Goal: Task Accomplishment & Management: Use online tool/utility

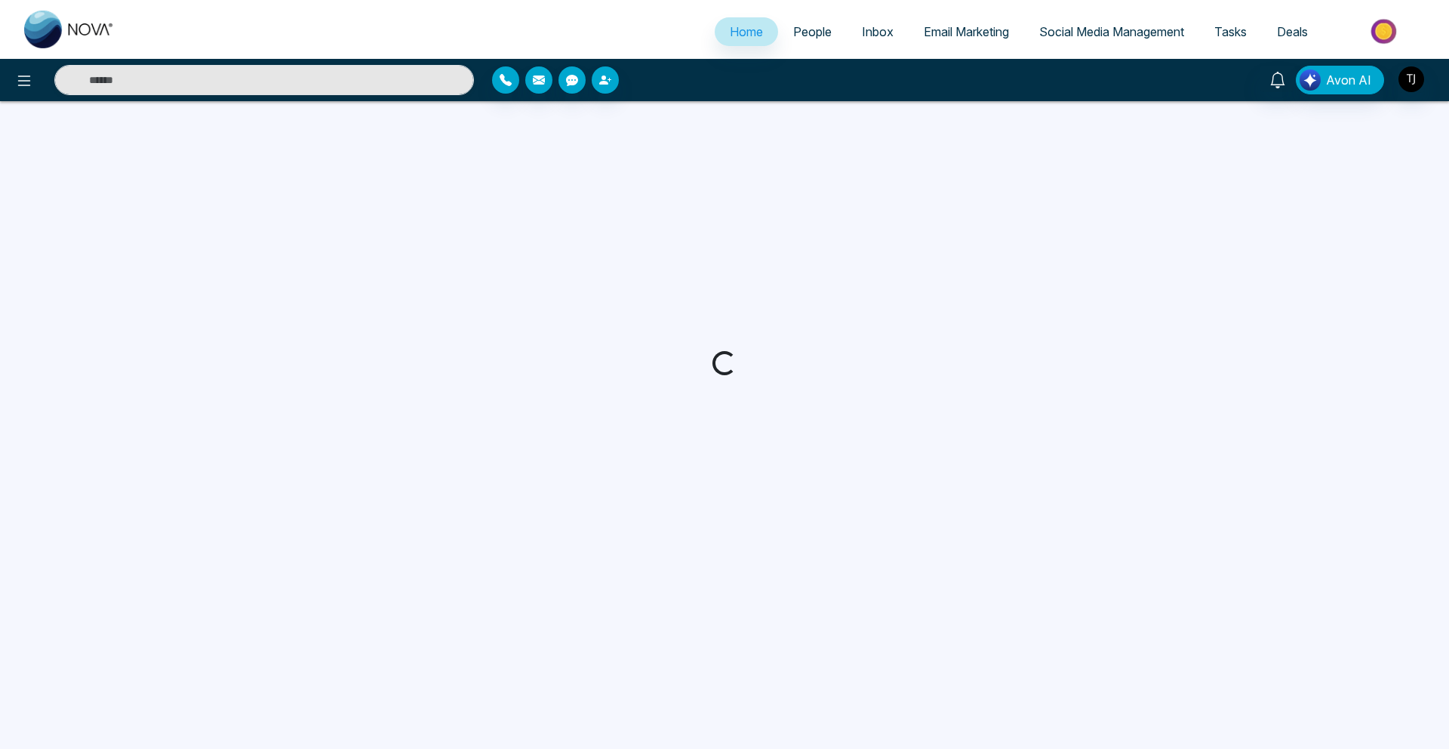
select select "*"
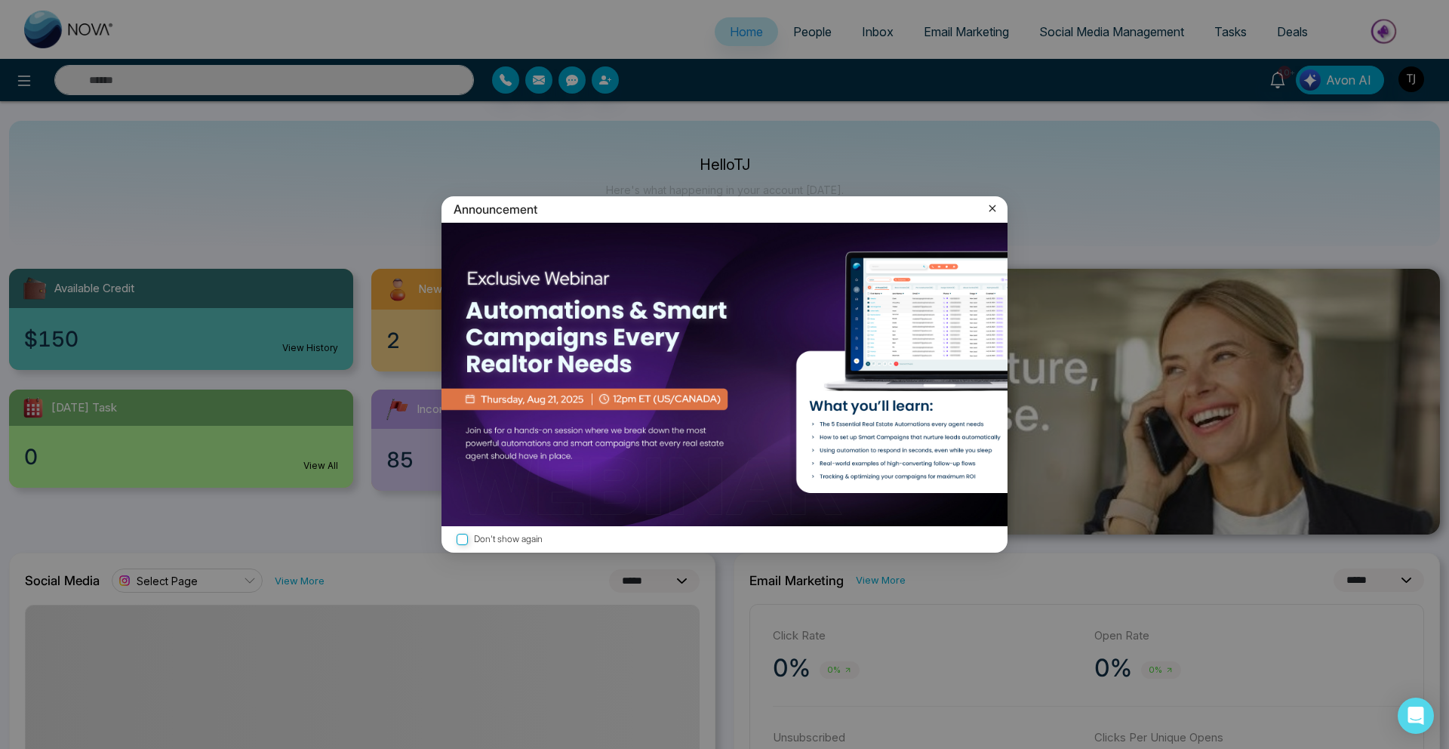
click at [995, 211] on icon at bounding box center [993, 208] width 7 height 7
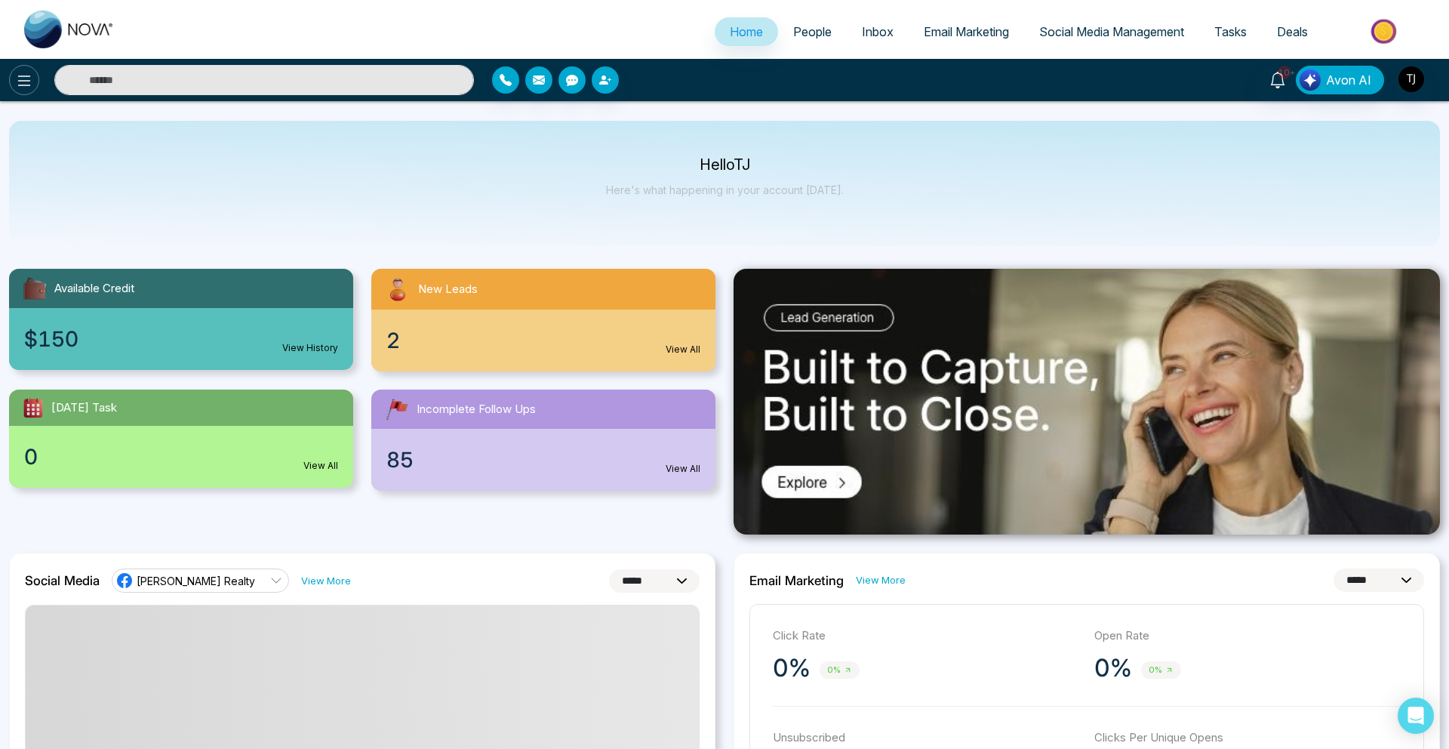
click at [15, 77] on icon at bounding box center [24, 81] width 18 height 18
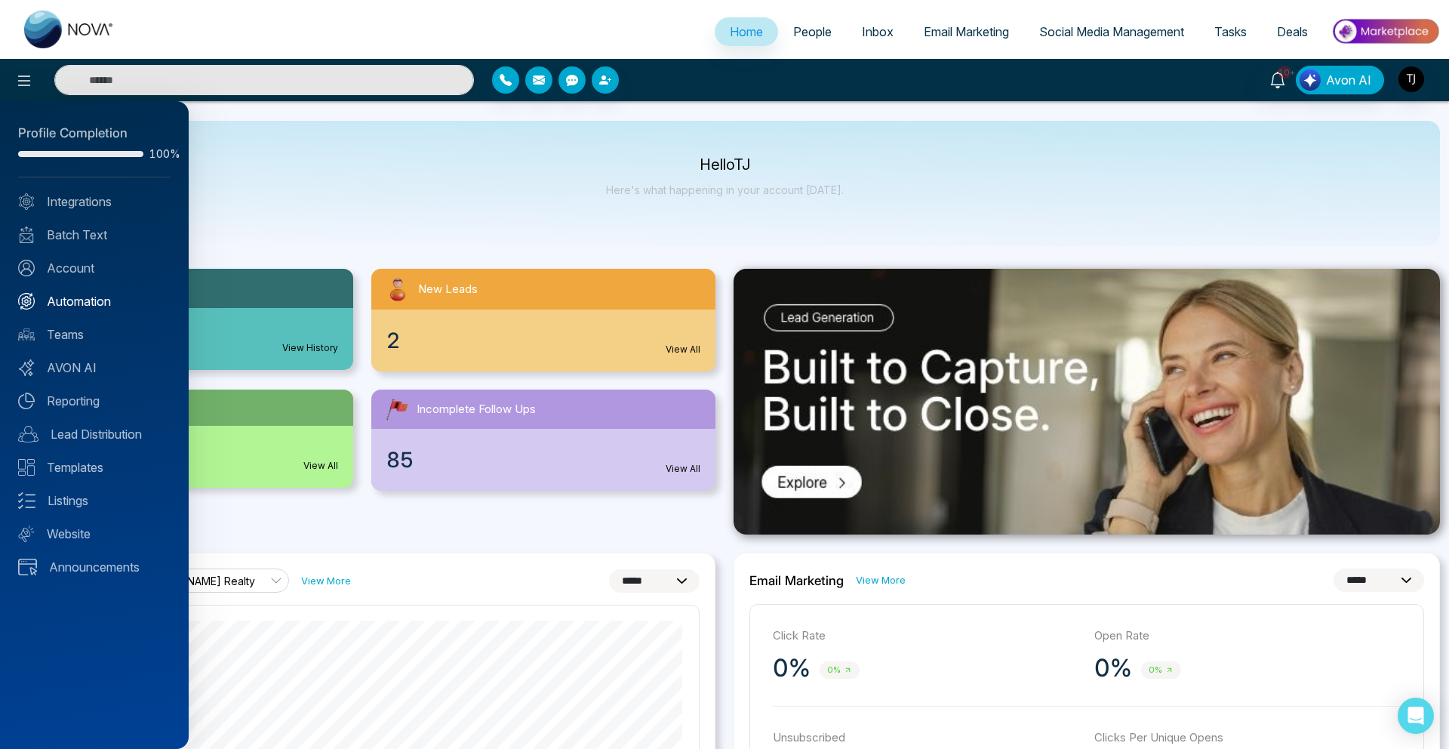
click at [47, 292] on link "Automation" at bounding box center [94, 301] width 152 height 18
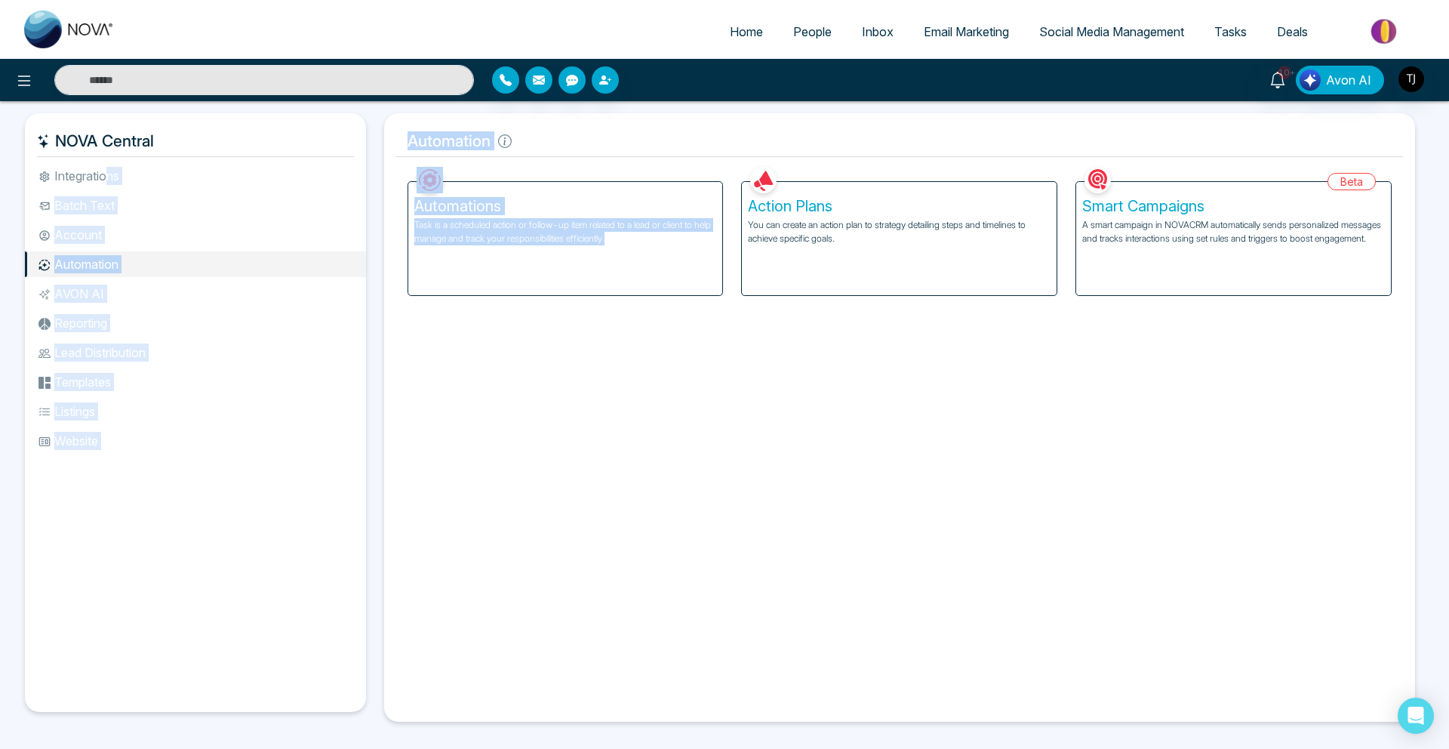
drag, startPoint x: 106, startPoint y: 178, endPoint x: 543, endPoint y: 442, distance: 510.4
click at [543, 442] on div "NOVA Central Integrations Batch Text Account Automation AVON AI Reporting Lead …" at bounding box center [725, 417] width 1400 height 608
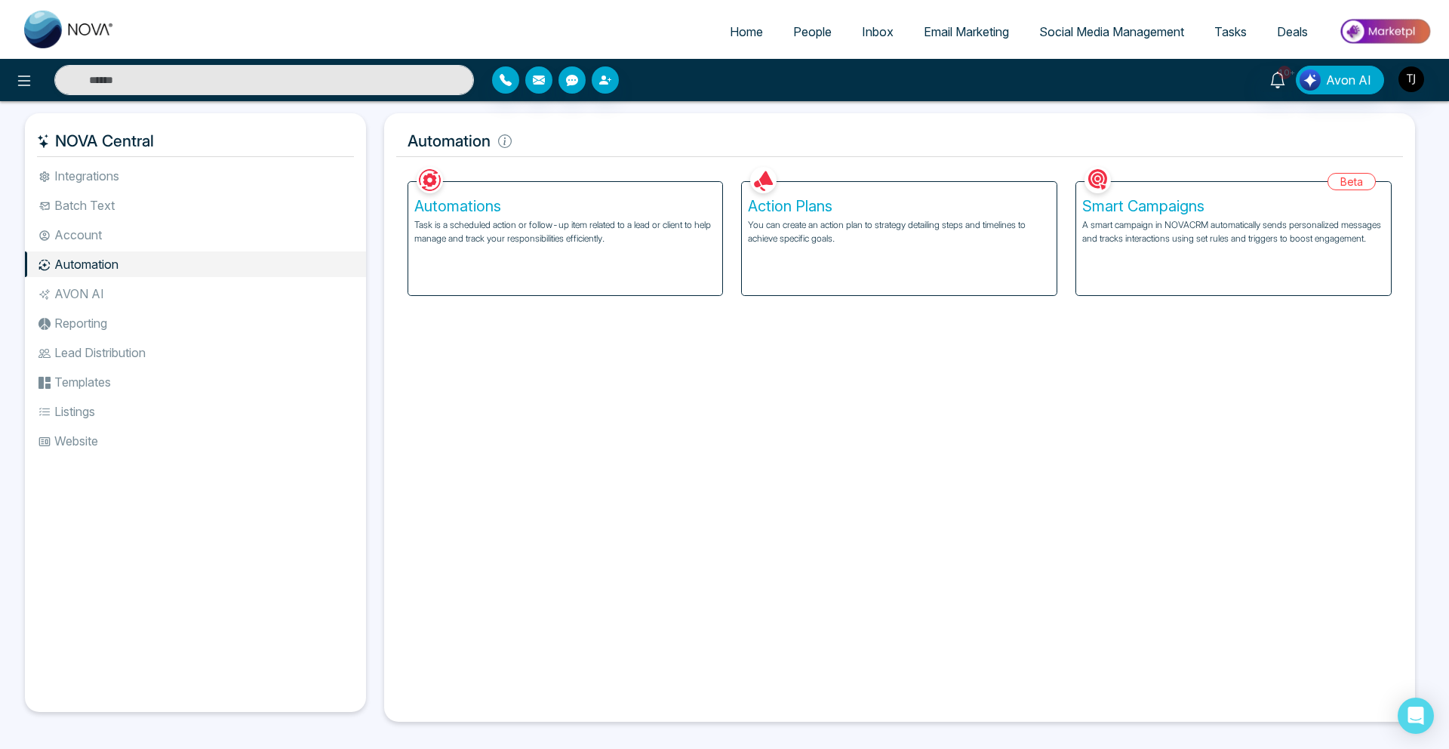
click at [520, 443] on div "Facebook NOVACRM enables users to connect to Facebook to schedule social media …" at bounding box center [900, 436] width 1008 height 547
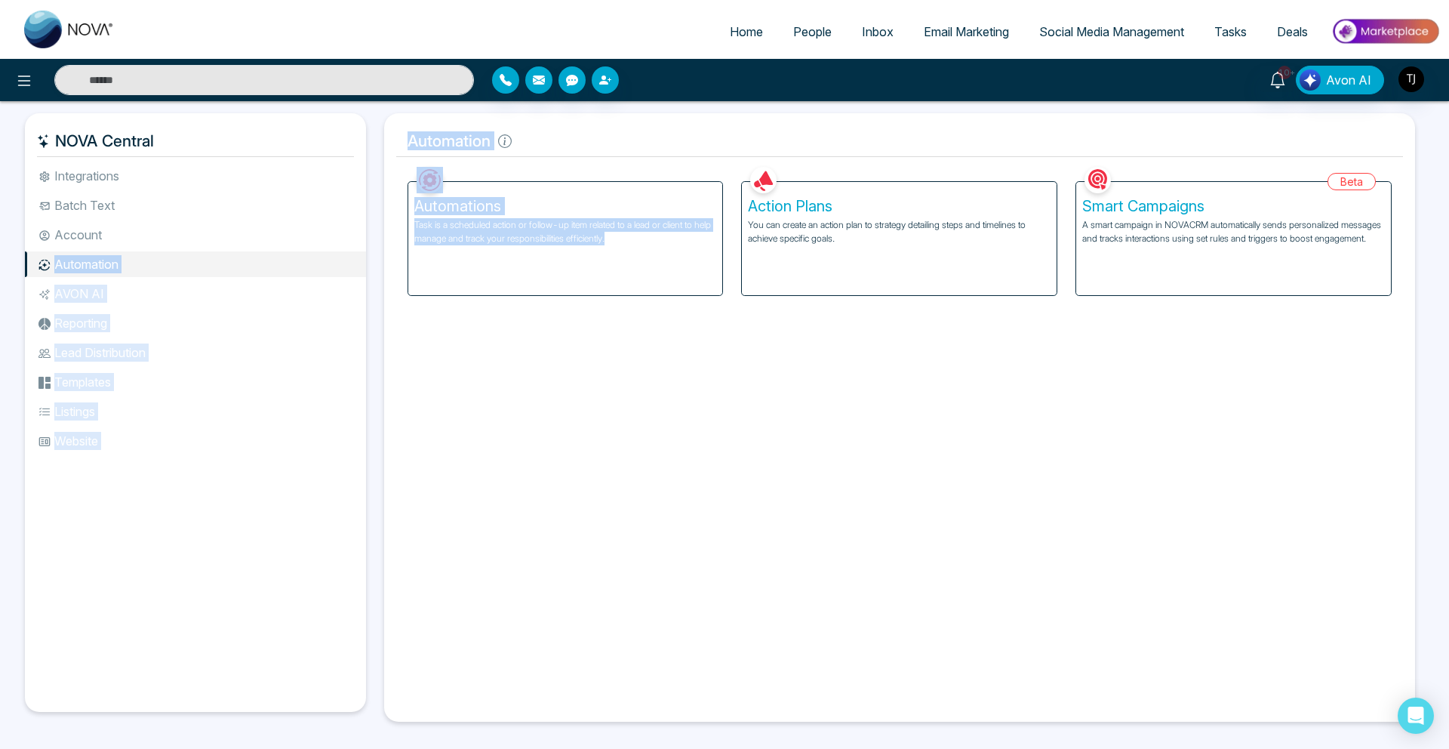
drag, startPoint x: 145, startPoint y: 263, endPoint x: 541, endPoint y: 451, distance: 438.3
click at [542, 452] on div "NOVA Central Integrations Batch Text Account Automation AVON AI Reporting Lead …" at bounding box center [725, 417] width 1400 height 608
drag, startPoint x: 541, startPoint y: 451, endPoint x: 533, endPoint y: 448, distance: 8.1
click at [541, 451] on div "Facebook NOVACRM enables users to connect to Facebook to schedule social media …" at bounding box center [900, 436] width 1008 height 547
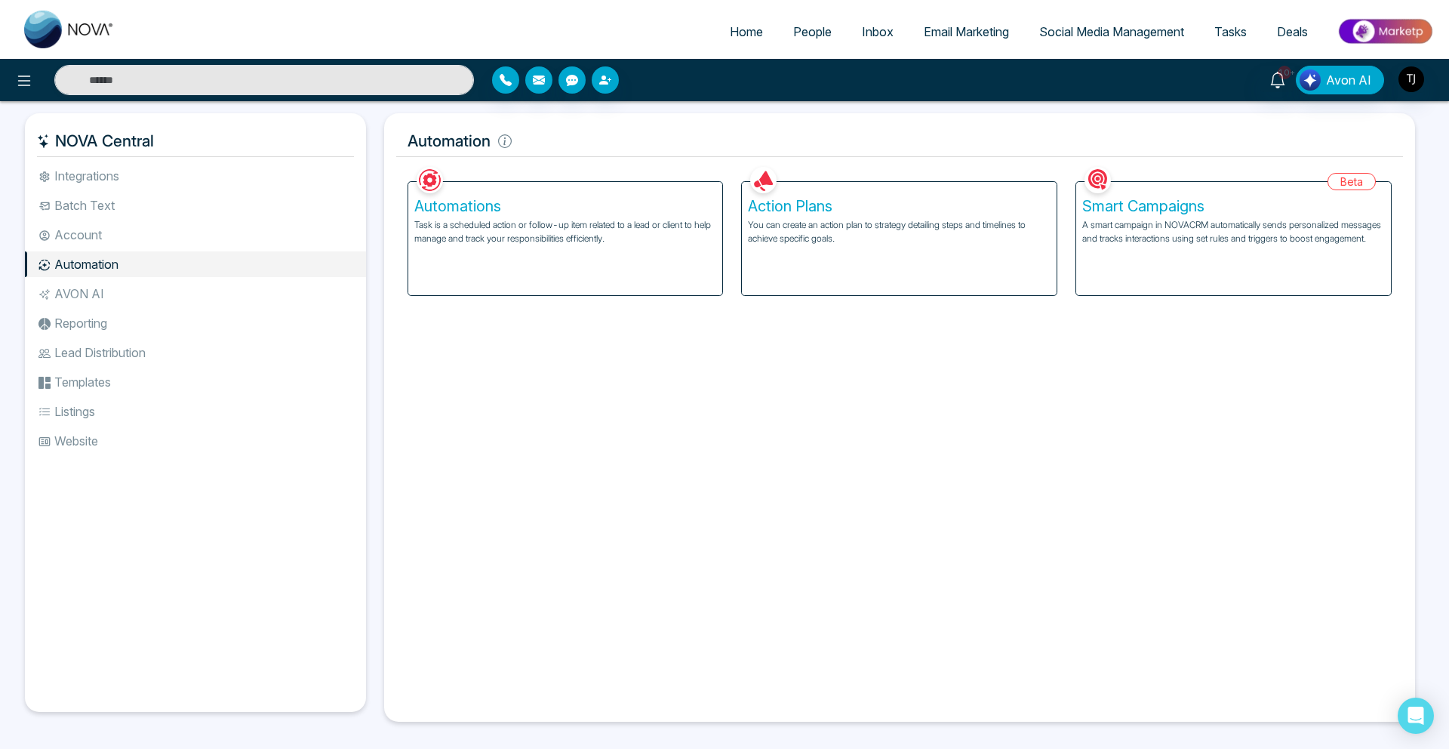
click at [129, 270] on li "Automation" at bounding box center [195, 264] width 341 height 26
click at [119, 261] on li "Automation" at bounding box center [195, 264] width 341 height 26
drag, startPoint x: 75, startPoint y: 352, endPoint x: 119, endPoint y: 358, distance: 44.2
click at [119, 358] on li "Lead Distribution" at bounding box center [195, 353] width 341 height 26
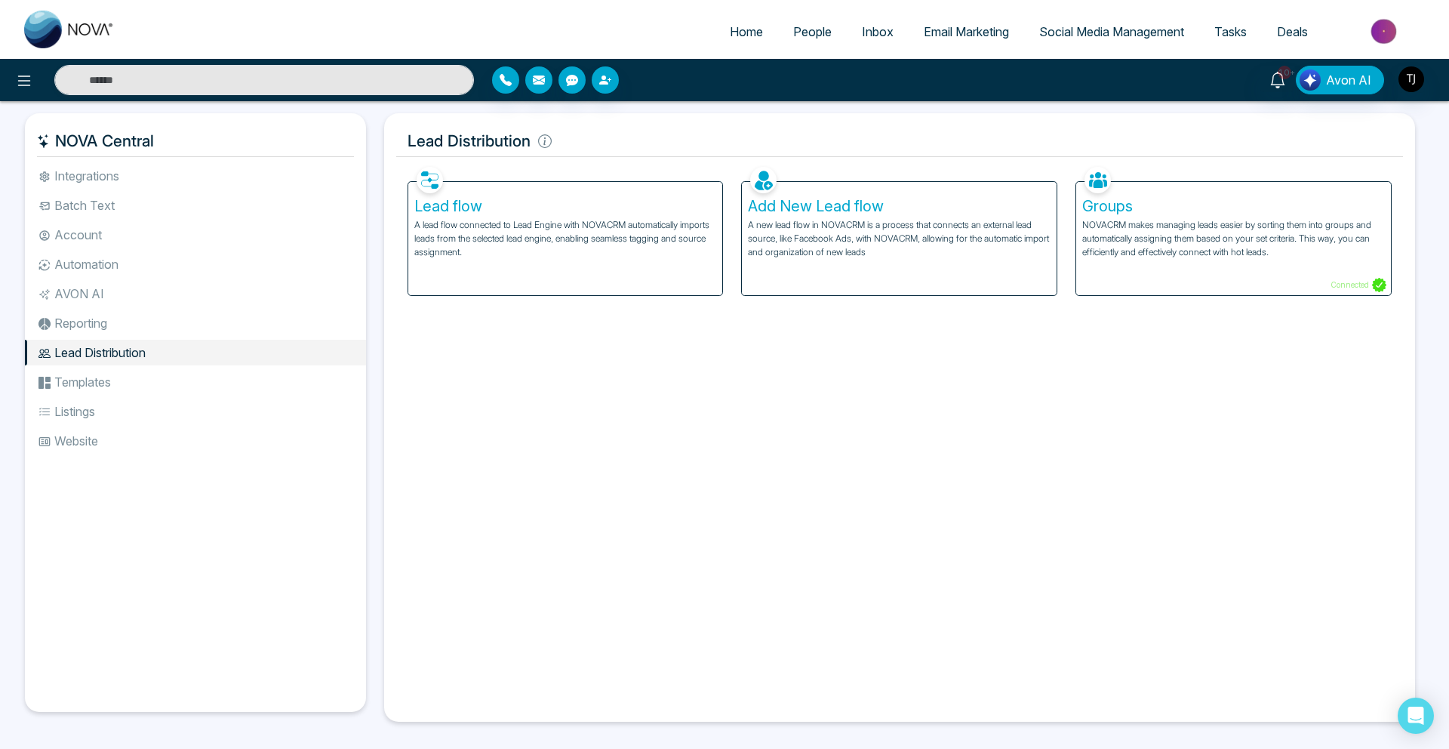
click at [534, 410] on div "Facebook NOVACRM enables users to connect to Facebook to schedule social media …" at bounding box center [900, 436] width 1008 height 547
click at [38, 183] on li "Integrations" at bounding box center [195, 176] width 341 height 26
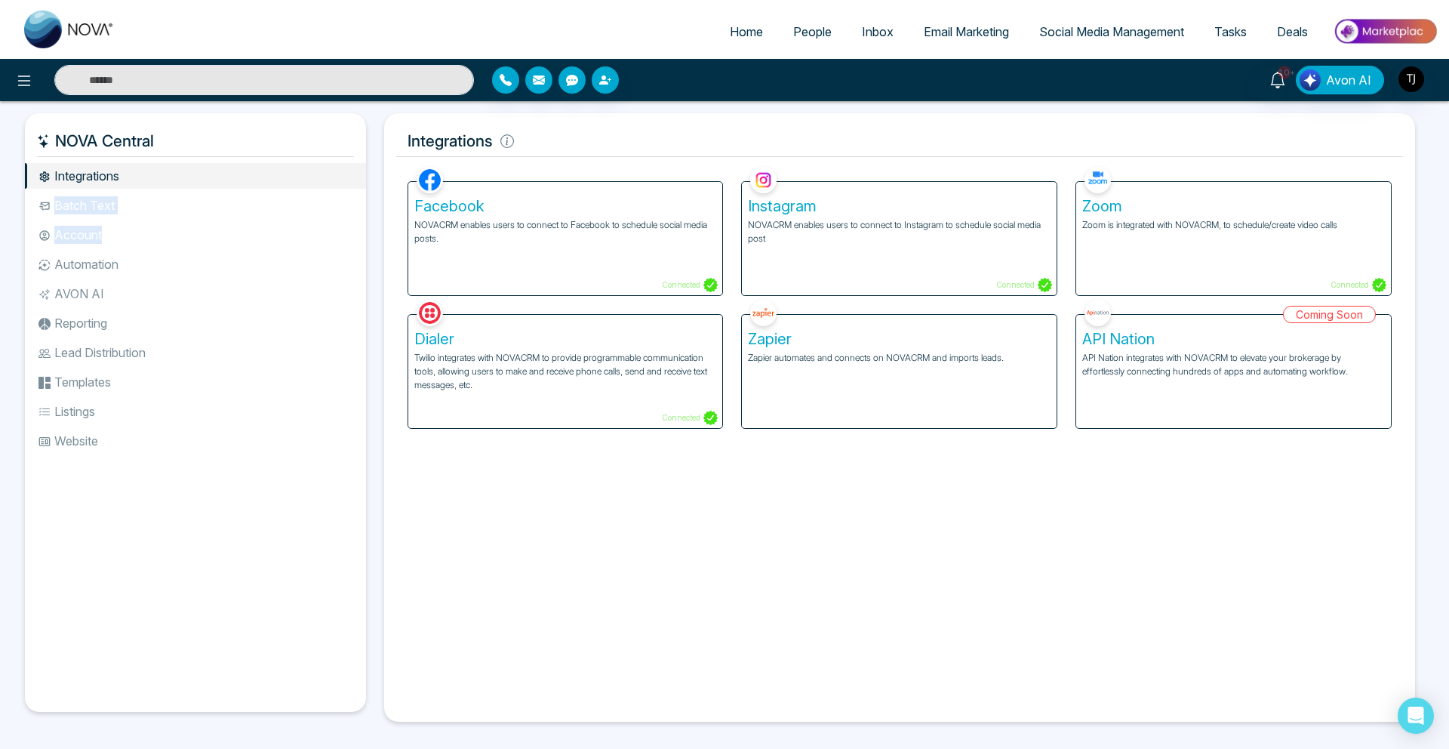
drag, startPoint x: 53, startPoint y: 206, endPoint x: 147, endPoint y: 248, distance: 103.4
click at [149, 248] on ul "Integrations Batch Text Account Automation AVON AI Reporting Lead Distribution …" at bounding box center [195, 425] width 341 height 524
click at [126, 263] on li "Automation" at bounding box center [195, 264] width 341 height 26
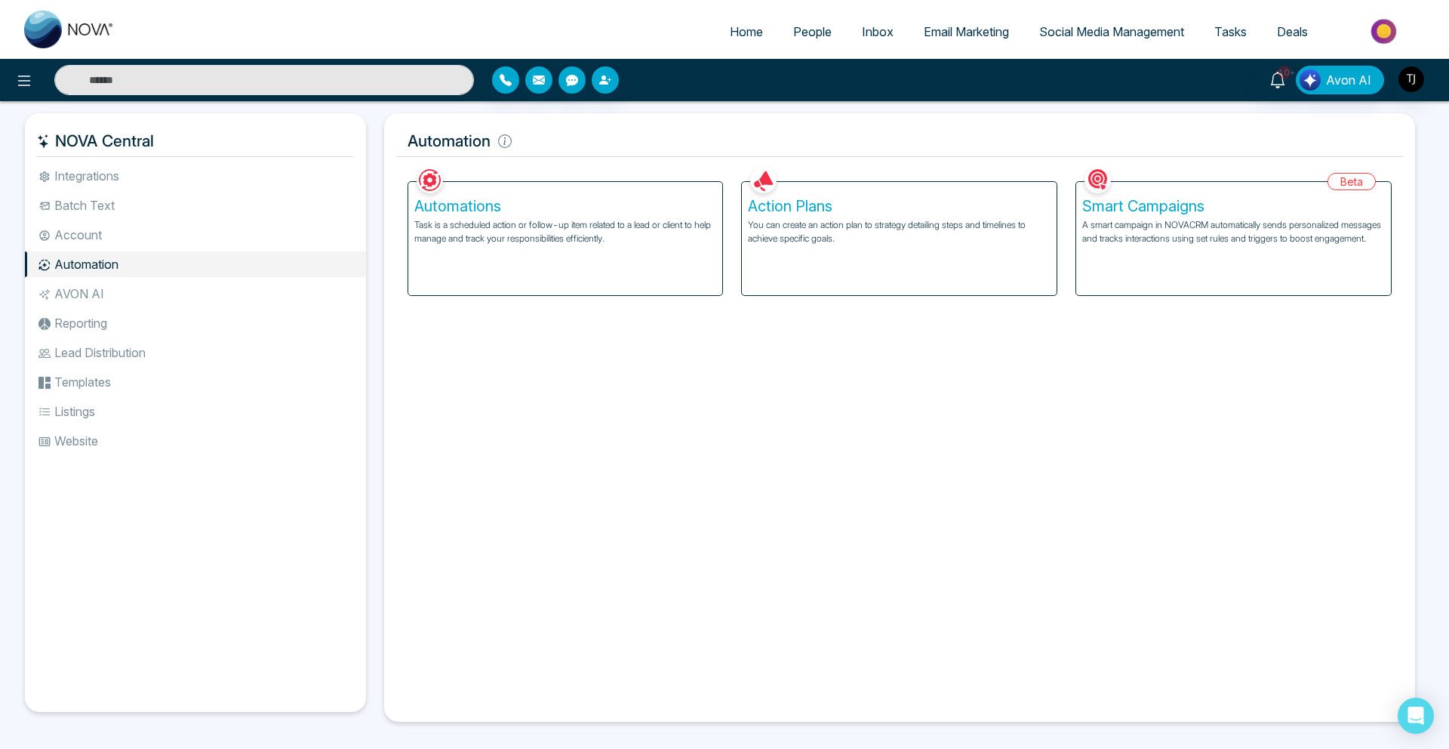
click at [115, 263] on li "Automation" at bounding box center [195, 264] width 341 height 26
click at [108, 292] on li "AVON AI" at bounding box center [195, 294] width 341 height 26
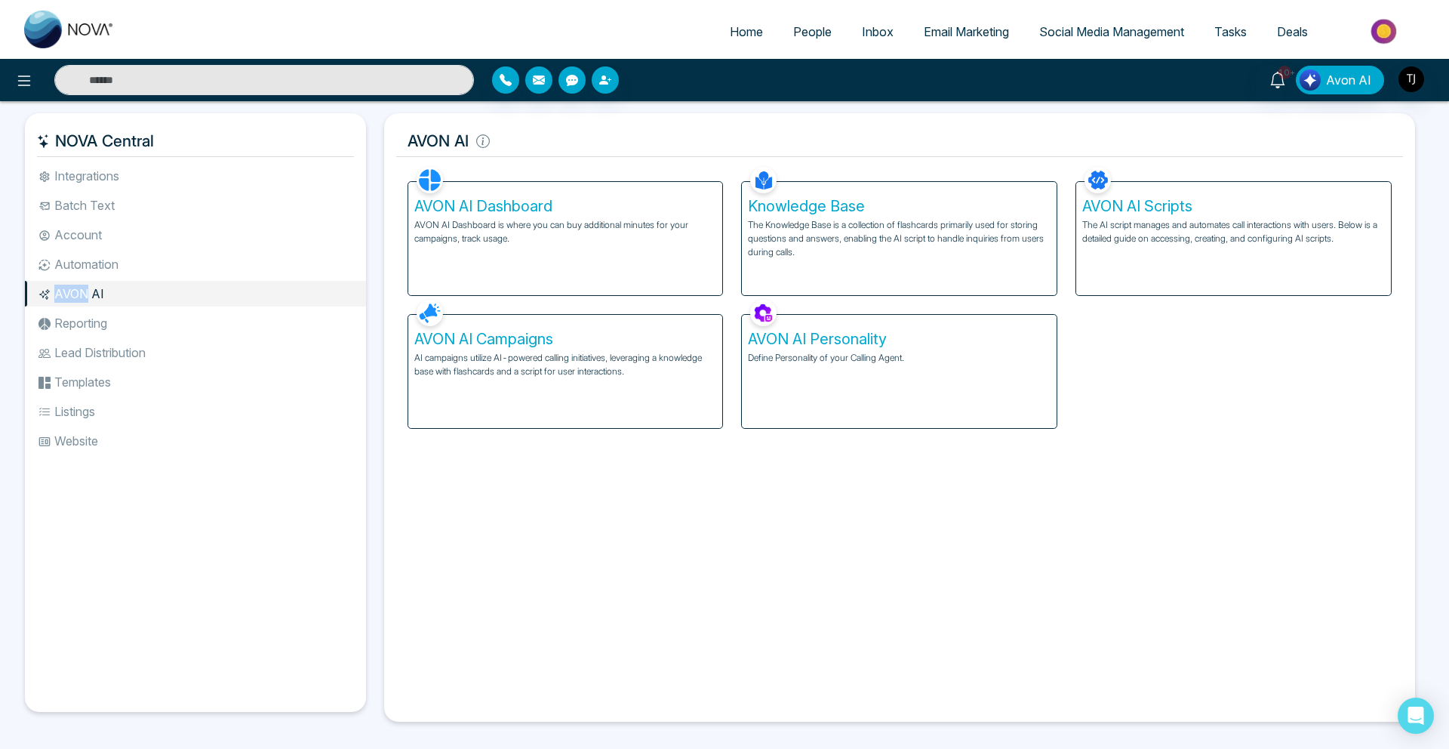
click at [108, 292] on li "AVON AI" at bounding box center [195, 294] width 341 height 26
click at [93, 328] on li "Reporting" at bounding box center [195, 323] width 341 height 26
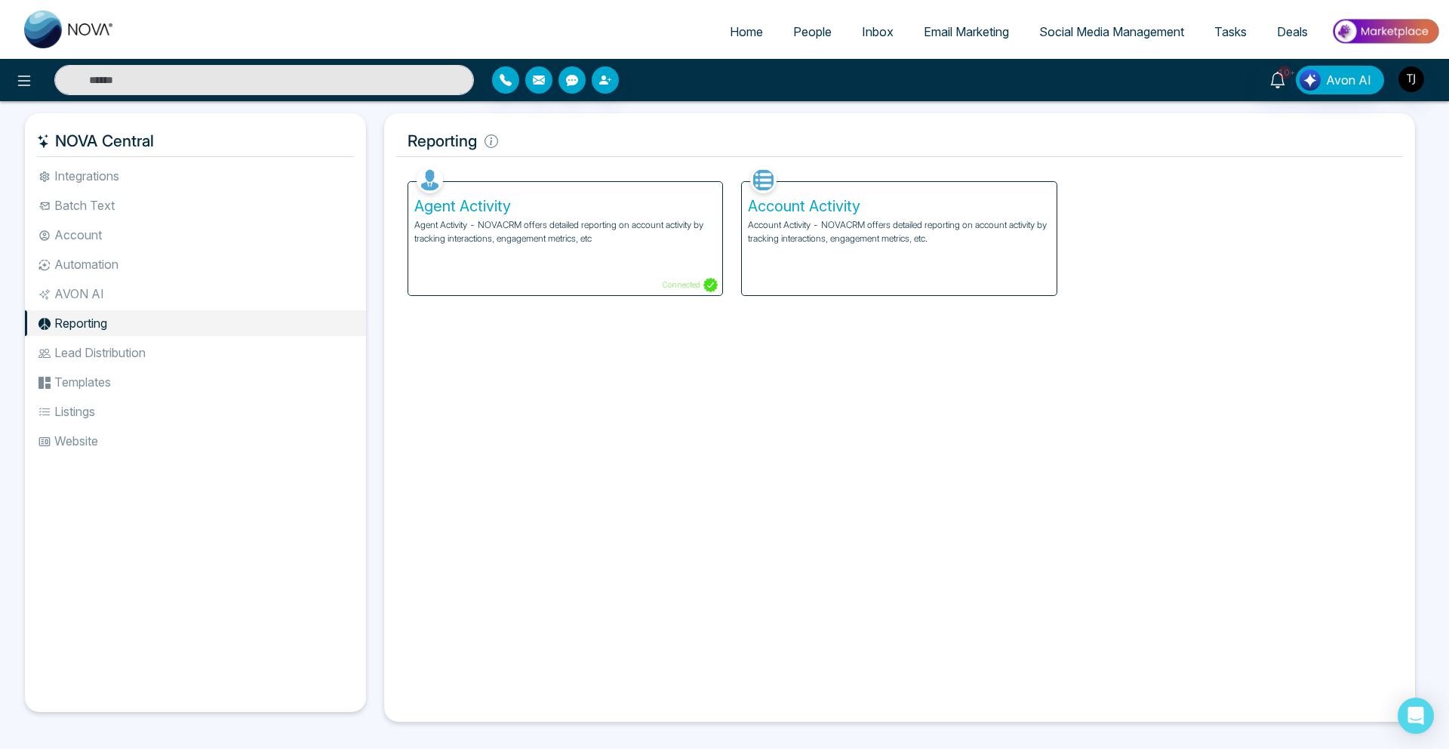
click at [94, 357] on li "Lead Distribution" at bounding box center [195, 353] width 341 height 26
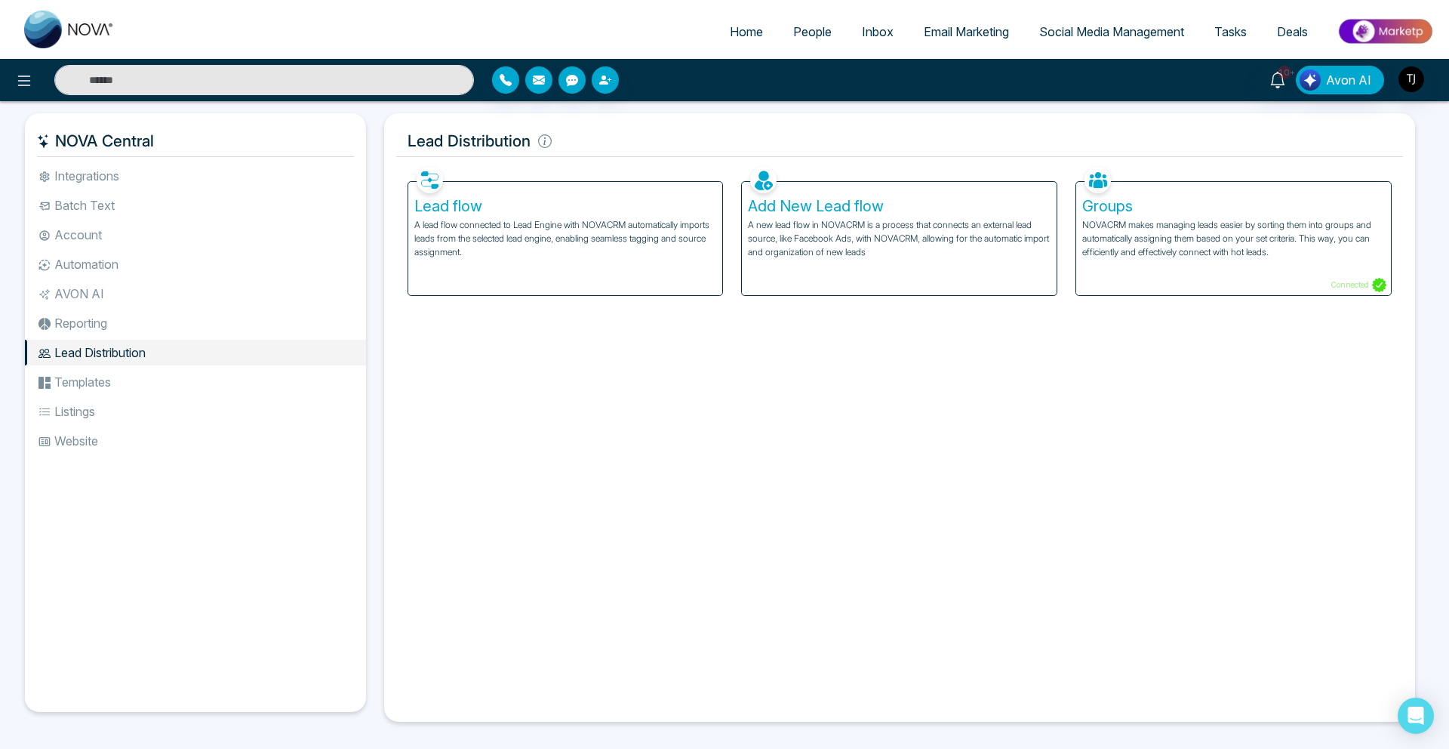
click at [89, 396] on ul "Integrations Batch Text Account Automation AVON AI Reporting Lead Distribution …" at bounding box center [195, 425] width 341 height 524
drag, startPoint x: 64, startPoint y: 437, endPoint x: 104, endPoint y: 445, distance: 40.9
click at [104, 445] on li "Website" at bounding box center [195, 441] width 341 height 26
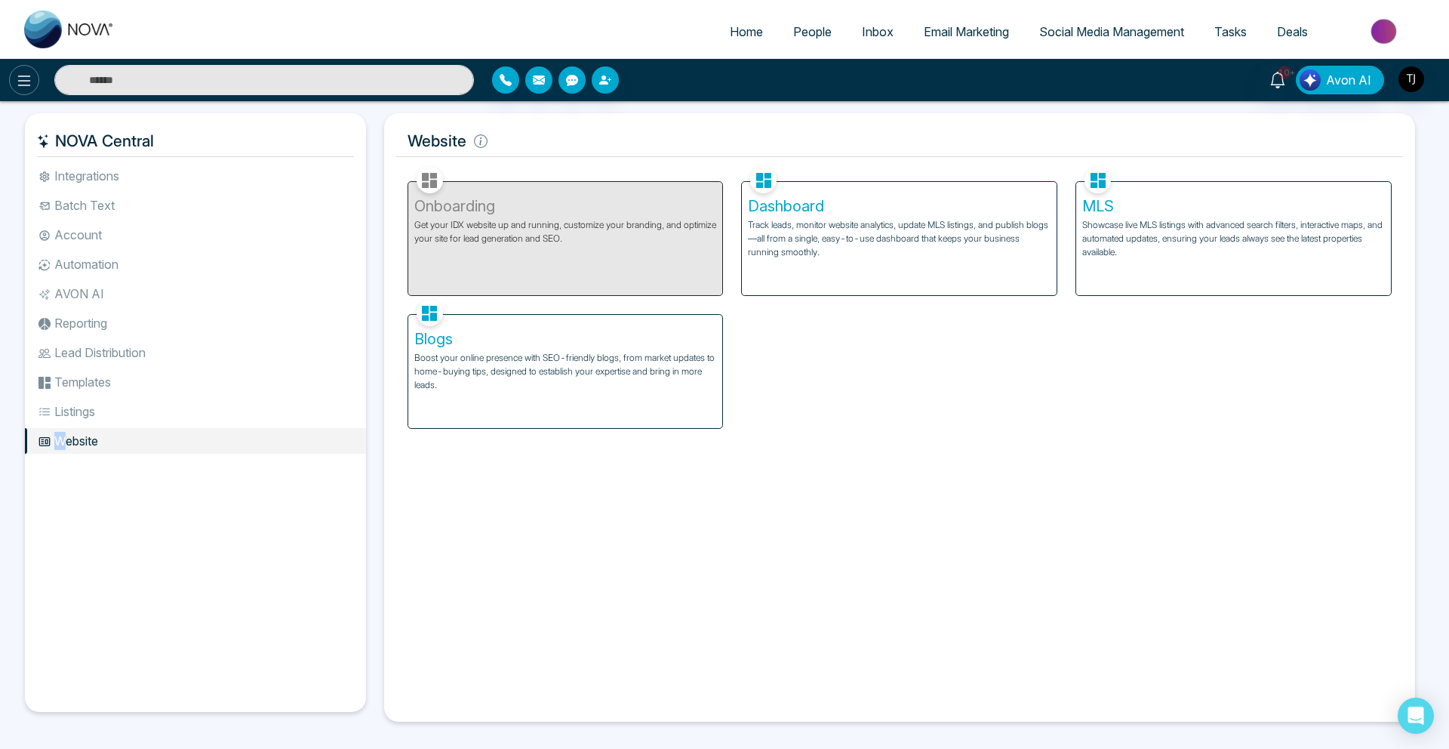
click at [29, 89] on icon at bounding box center [24, 81] width 18 height 18
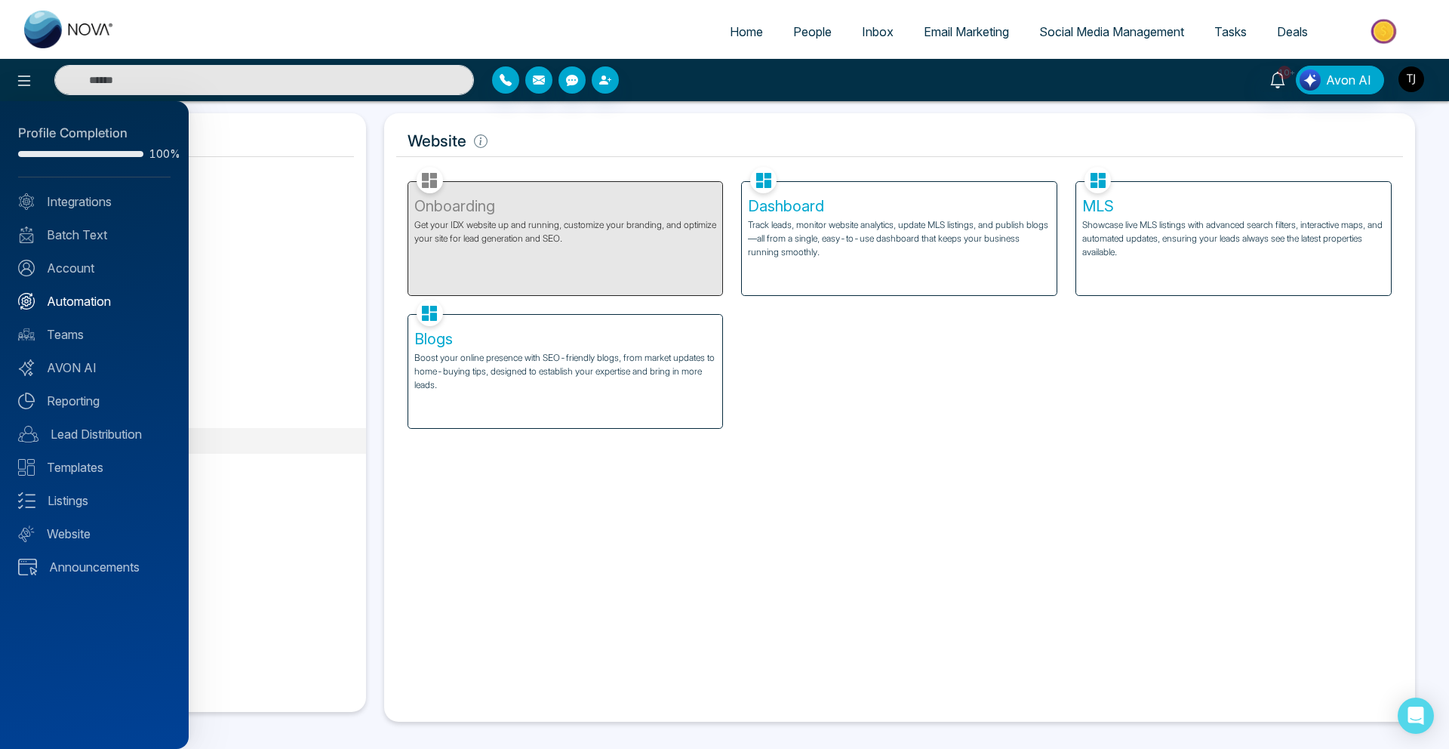
click at [61, 303] on link "Automation" at bounding box center [94, 301] width 152 height 18
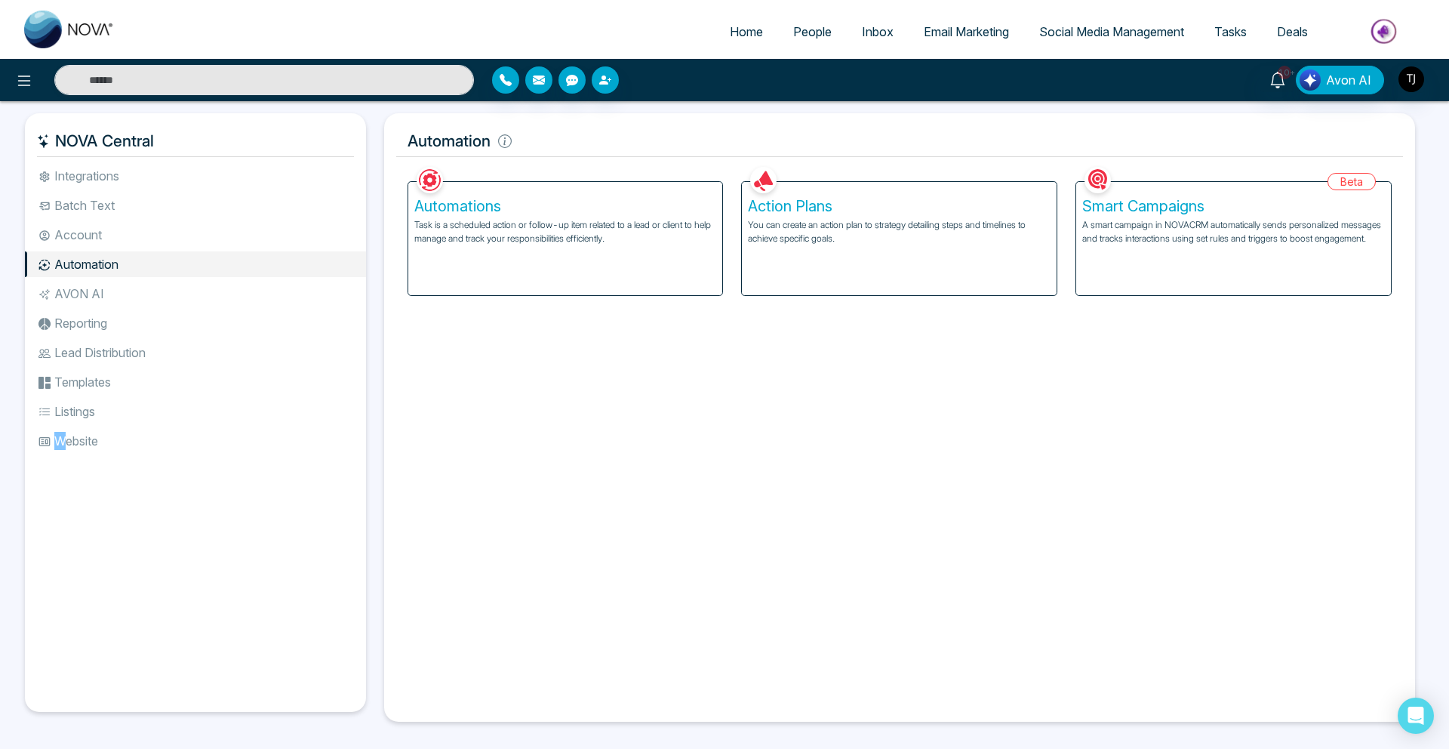
select select "*"
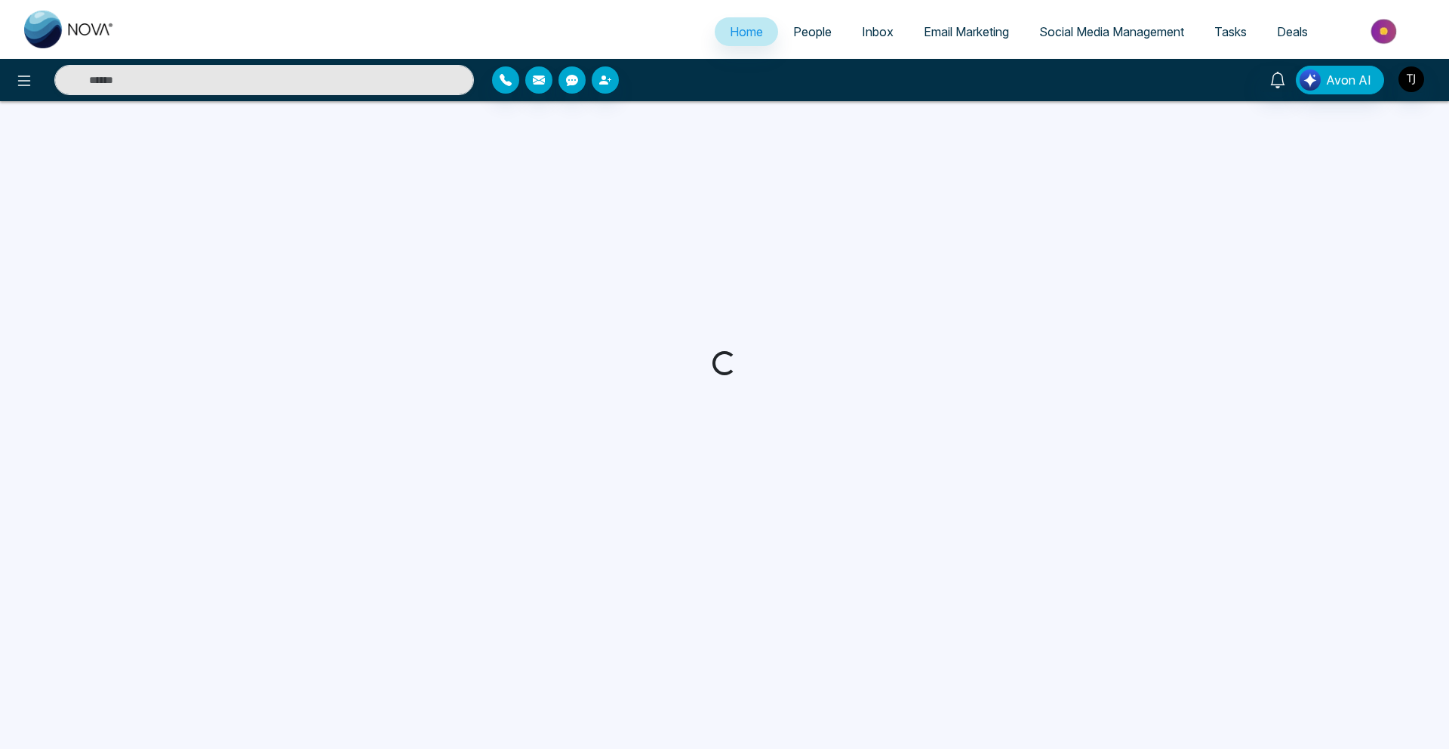
select select "*"
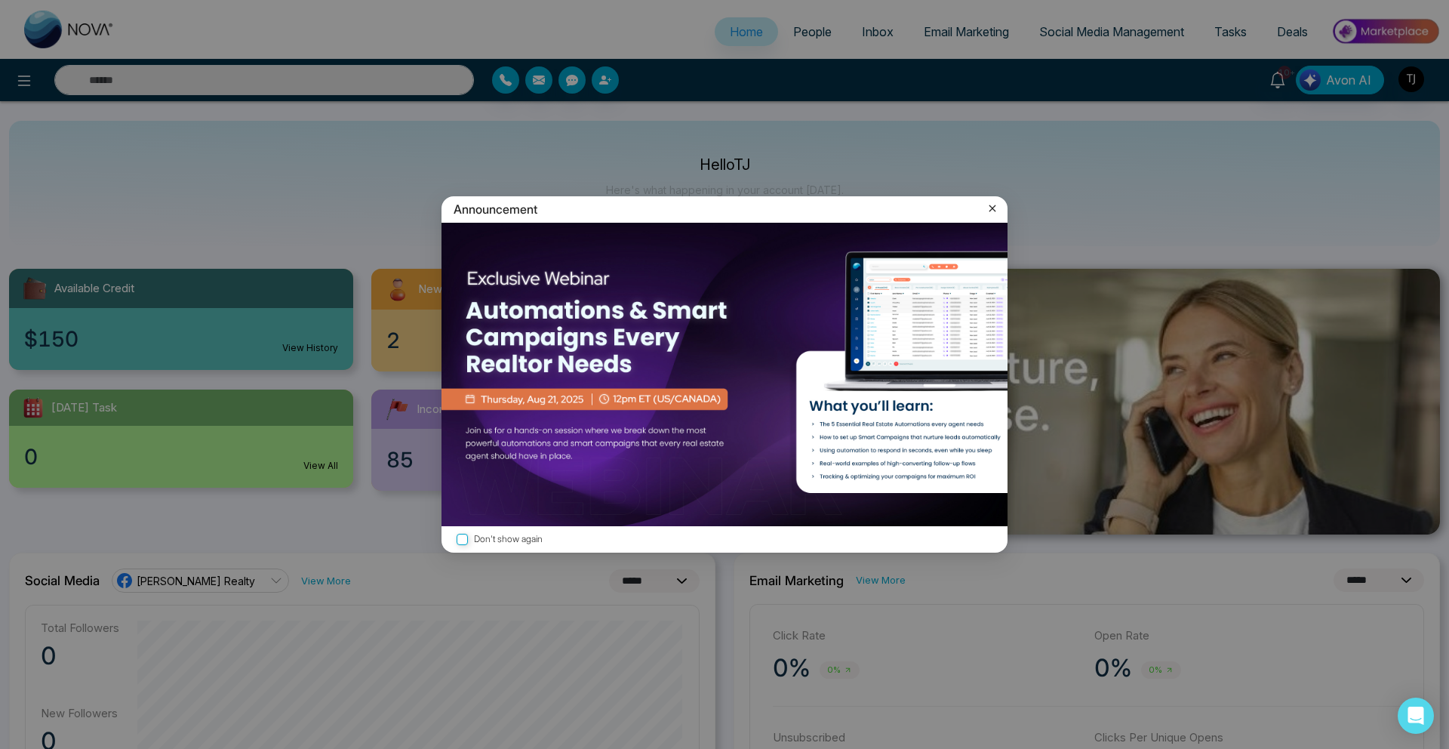
click at [991, 205] on icon at bounding box center [992, 208] width 15 height 15
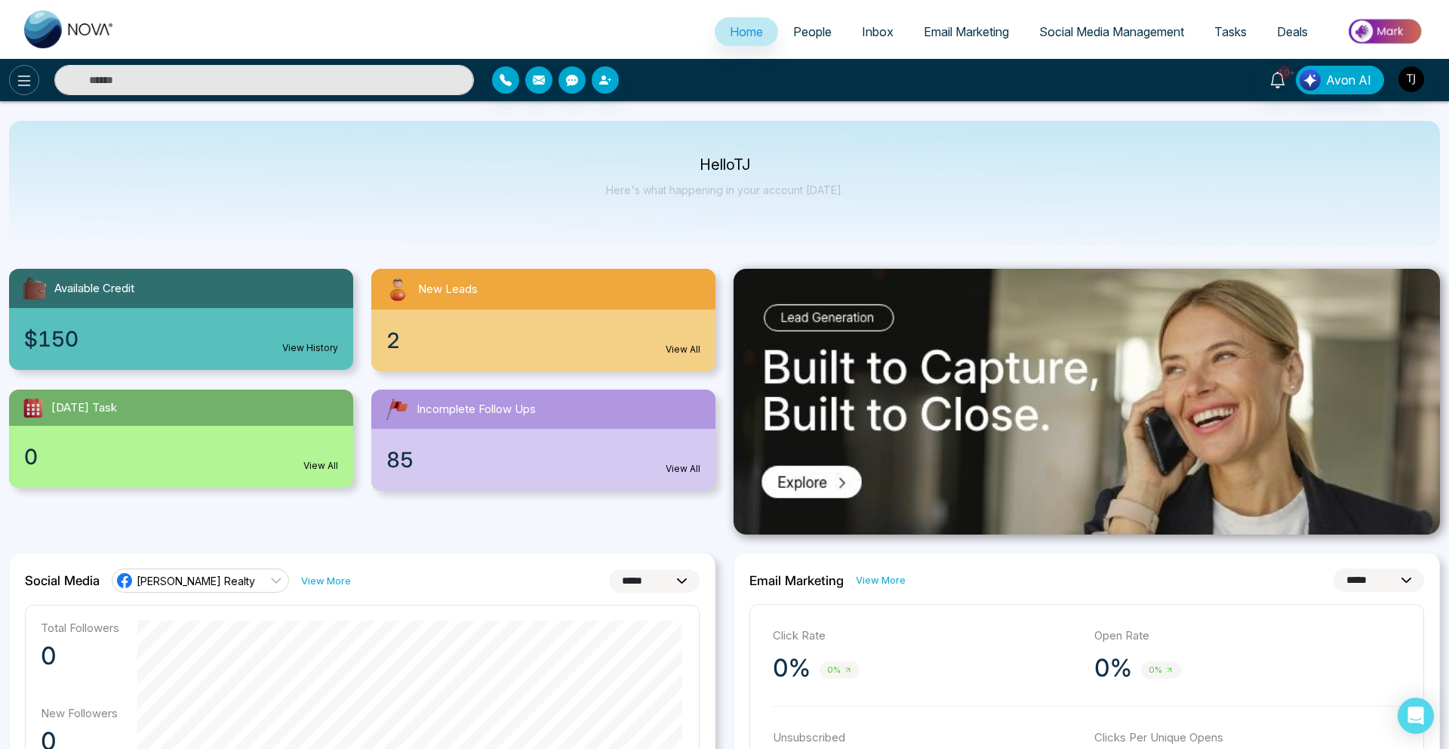
click at [24, 88] on icon at bounding box center [24, 81] width 18 height 18
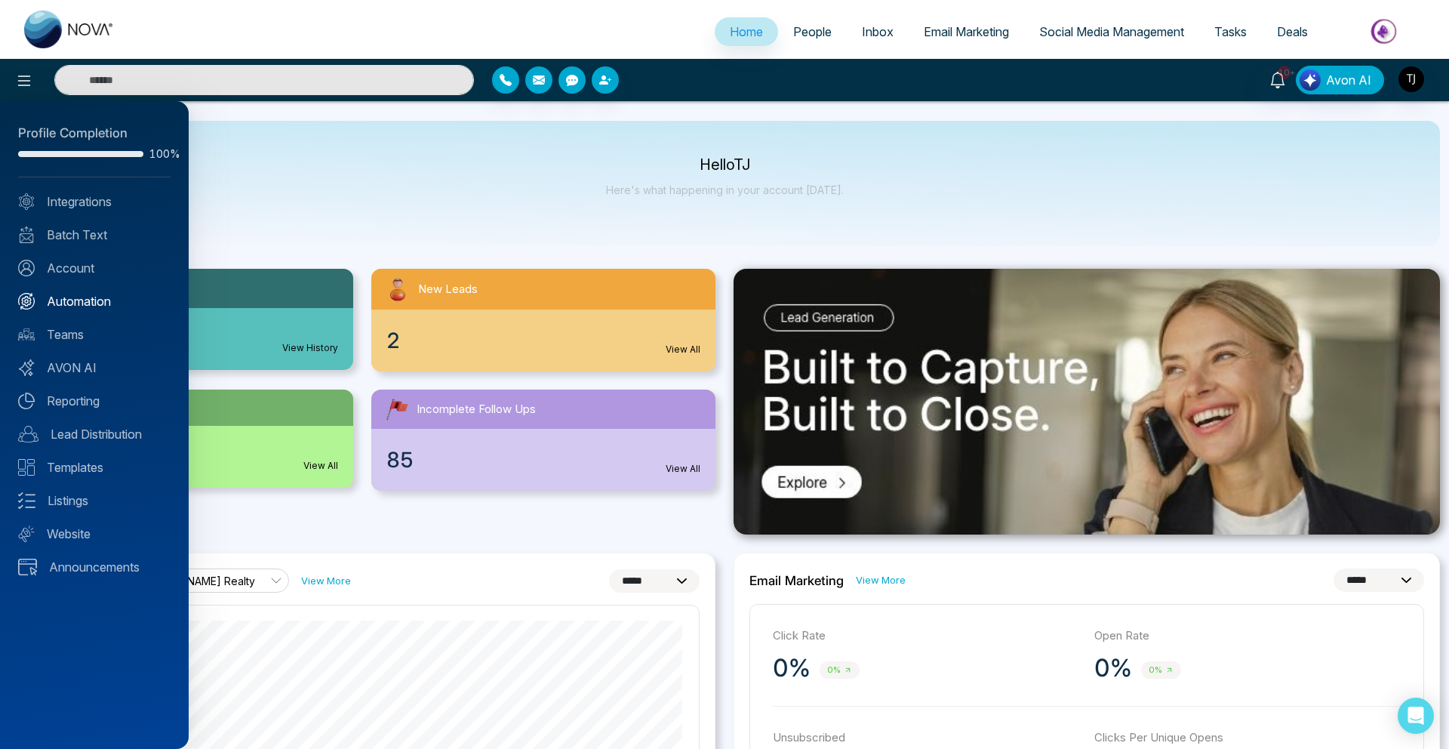
click at [73, 306] on link "Automation" at bounding box center [94, 301] width 152 height 18
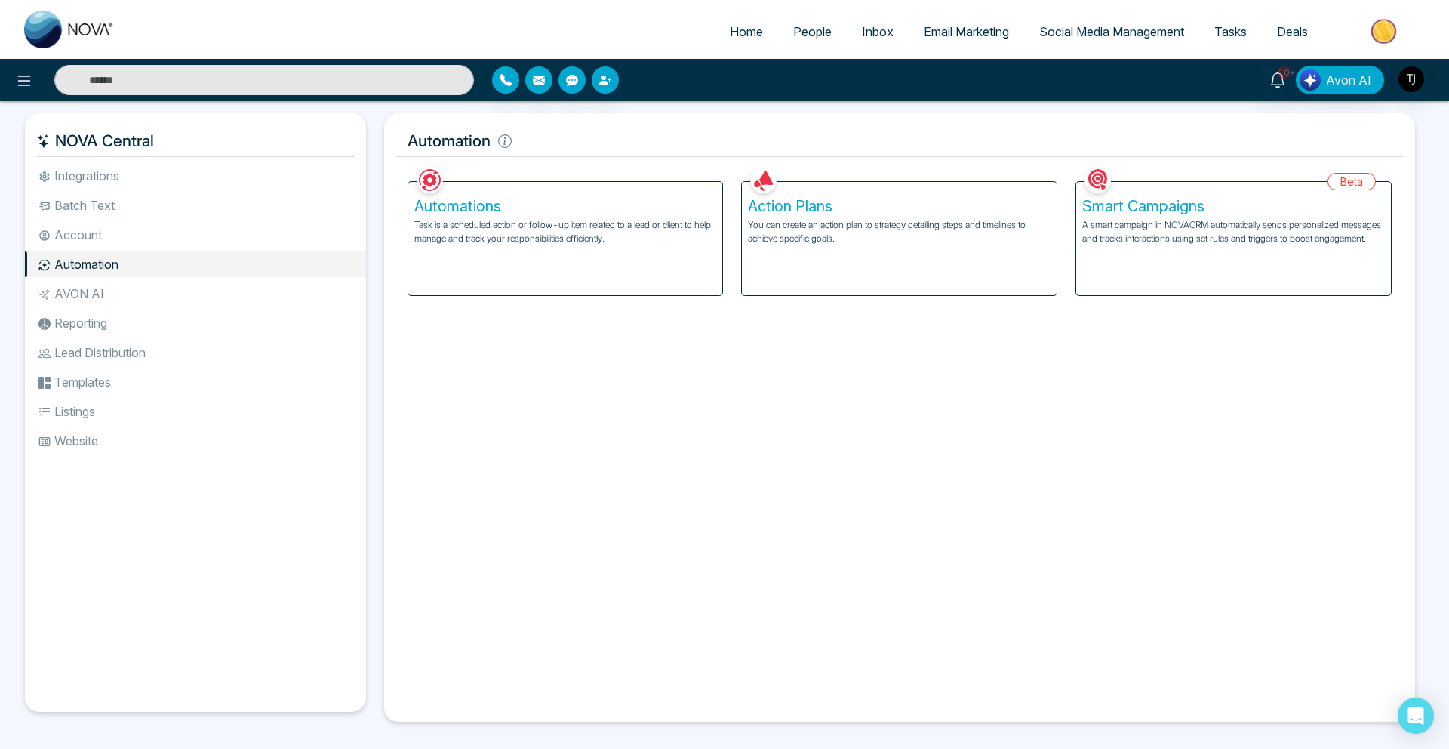
click at [131, 266] on li "Automation" at bounding box center [195, 264] width 341 height 26
click at [45, 263] on icon at bounding box center [44, 264] width 11 height 8
click at [476, 243] on p "Task is a scheduled action or follow-up item related to a lead or client to hel…" at bounding box center [565, 231] width 303 height 27
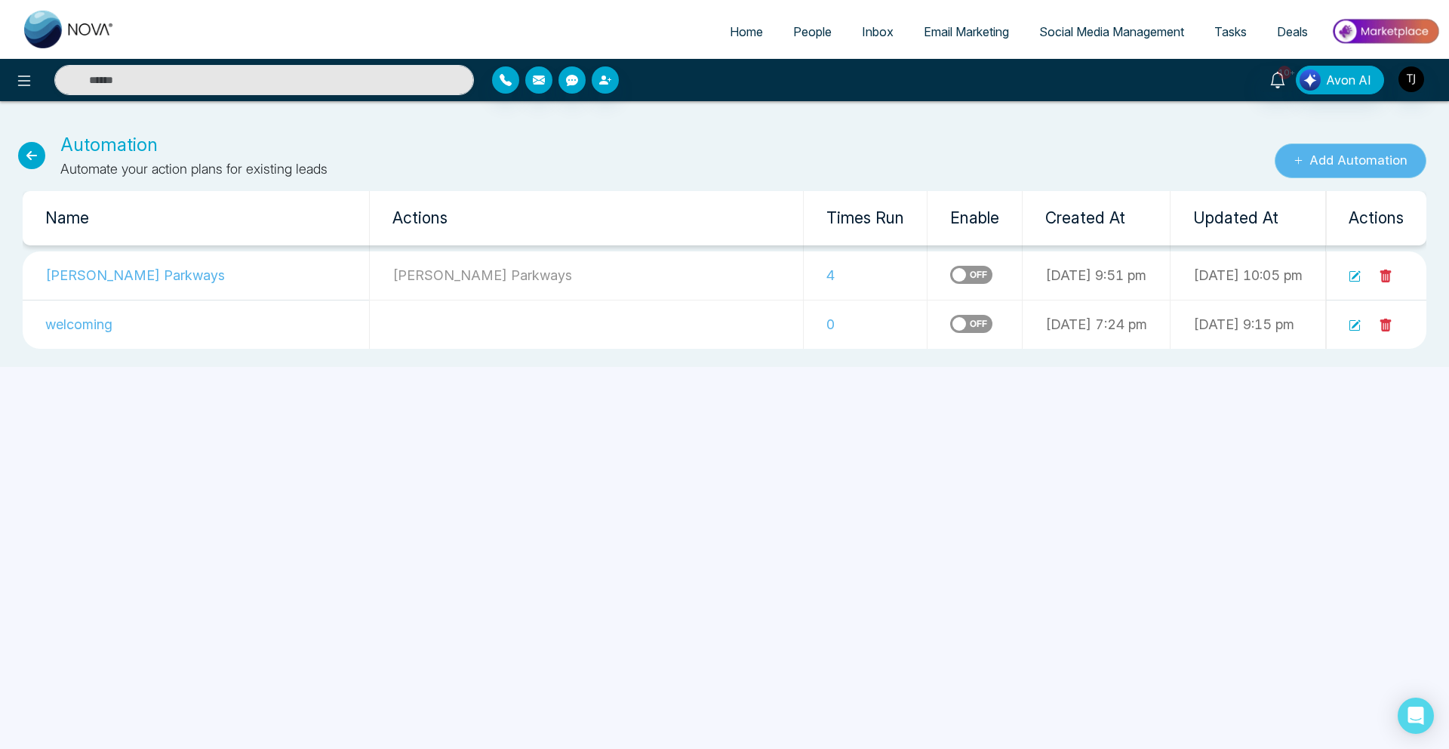
click at [1345, 164] on button "Add Automation" at bounding box center [1351, 160] width 152 height 35
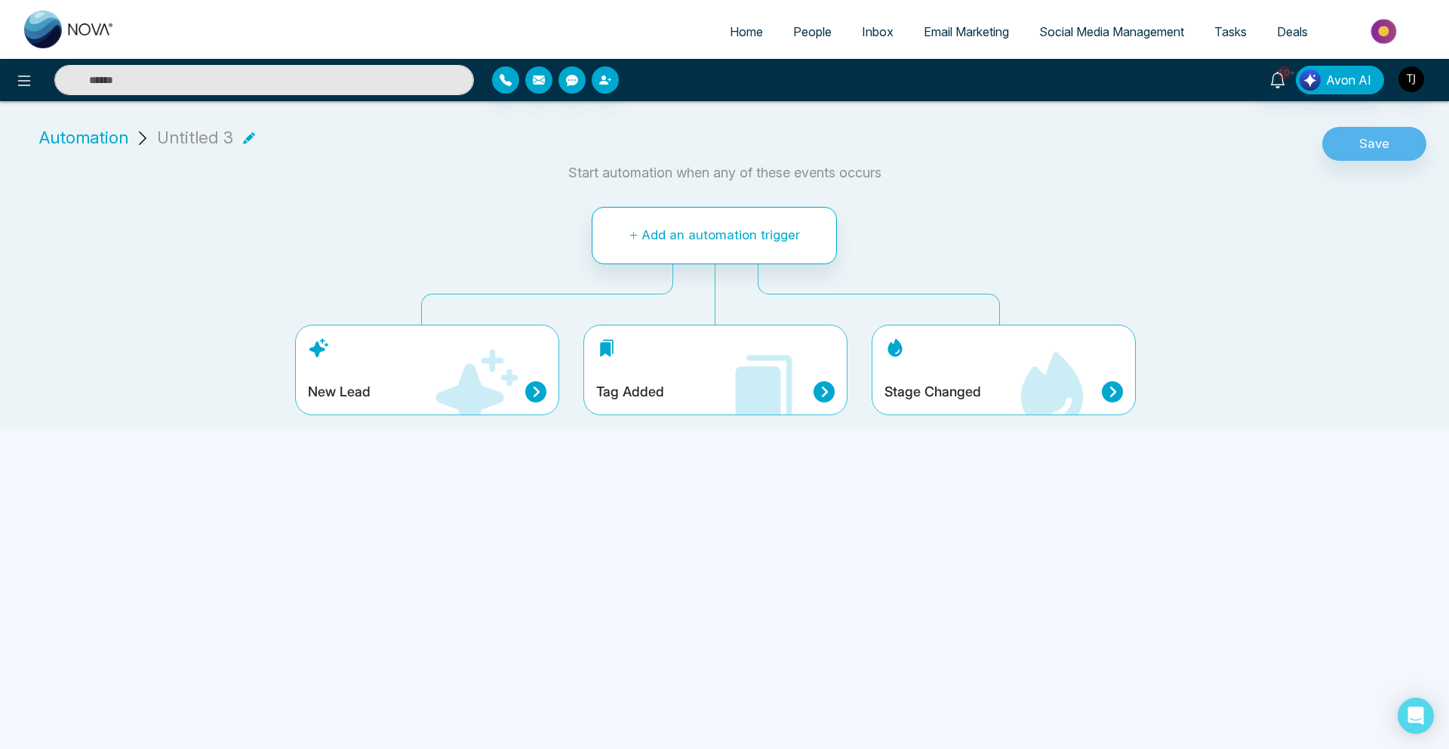
click at [729, 353] on icon at bounding box center [764, 392] width 91 height 91
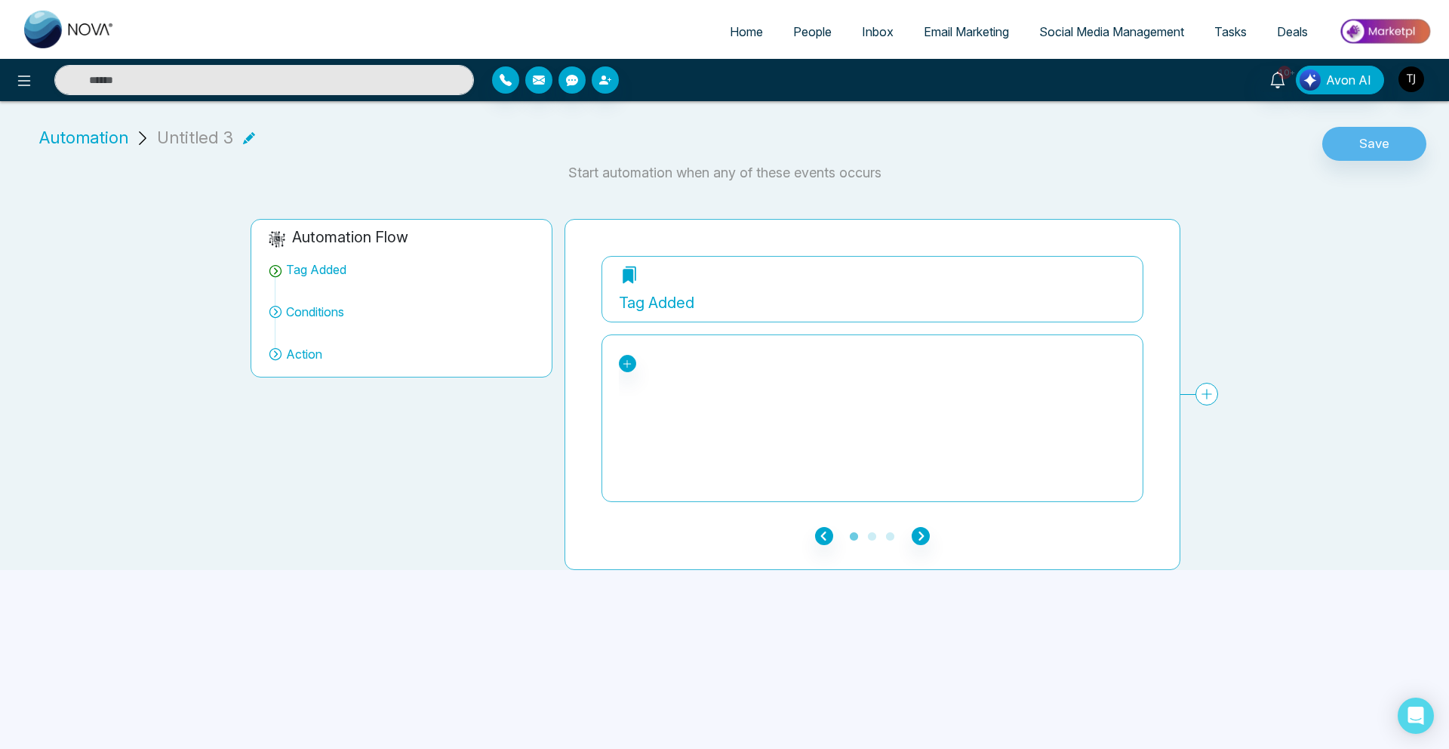
click at [280, 275] on icon at bounding box center [275, 270] width 15 height 15
click at [303, 273] on div "Tag Added" at bounding box center [316, 269] width 60 height 18
drag, startPoint x: 306, startPoint y: 272, endPoint x: 612, endPoint y: 388, distance: 327.8
click at [612, 388] on div "**********" at bounding box center [716, 388] width 954 height 363
click at [661, 402] on div "bounced Buyer leads DEMO TEST NOVA interested Pickering Parways test unsubscrib…" at bounding box center [872, 418] width 507 height 151
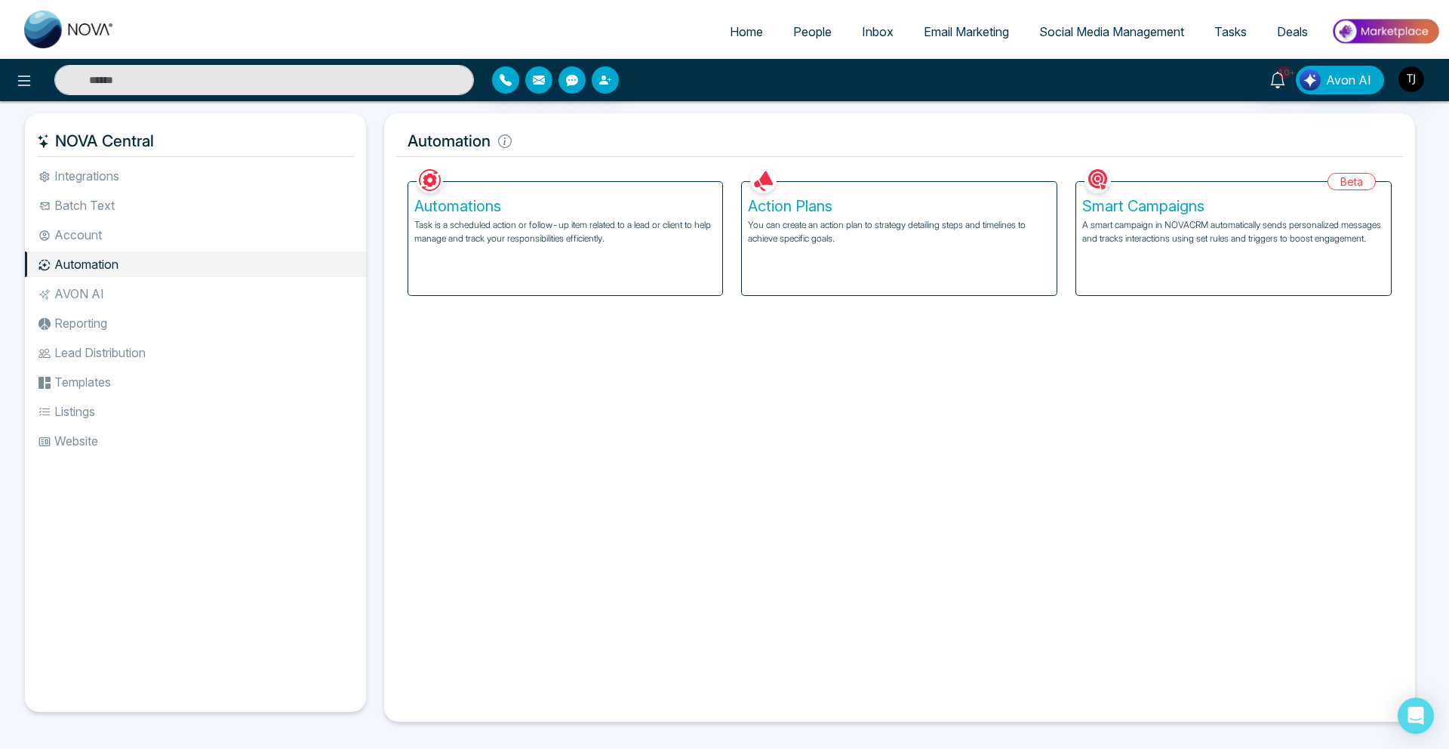
select select "*"
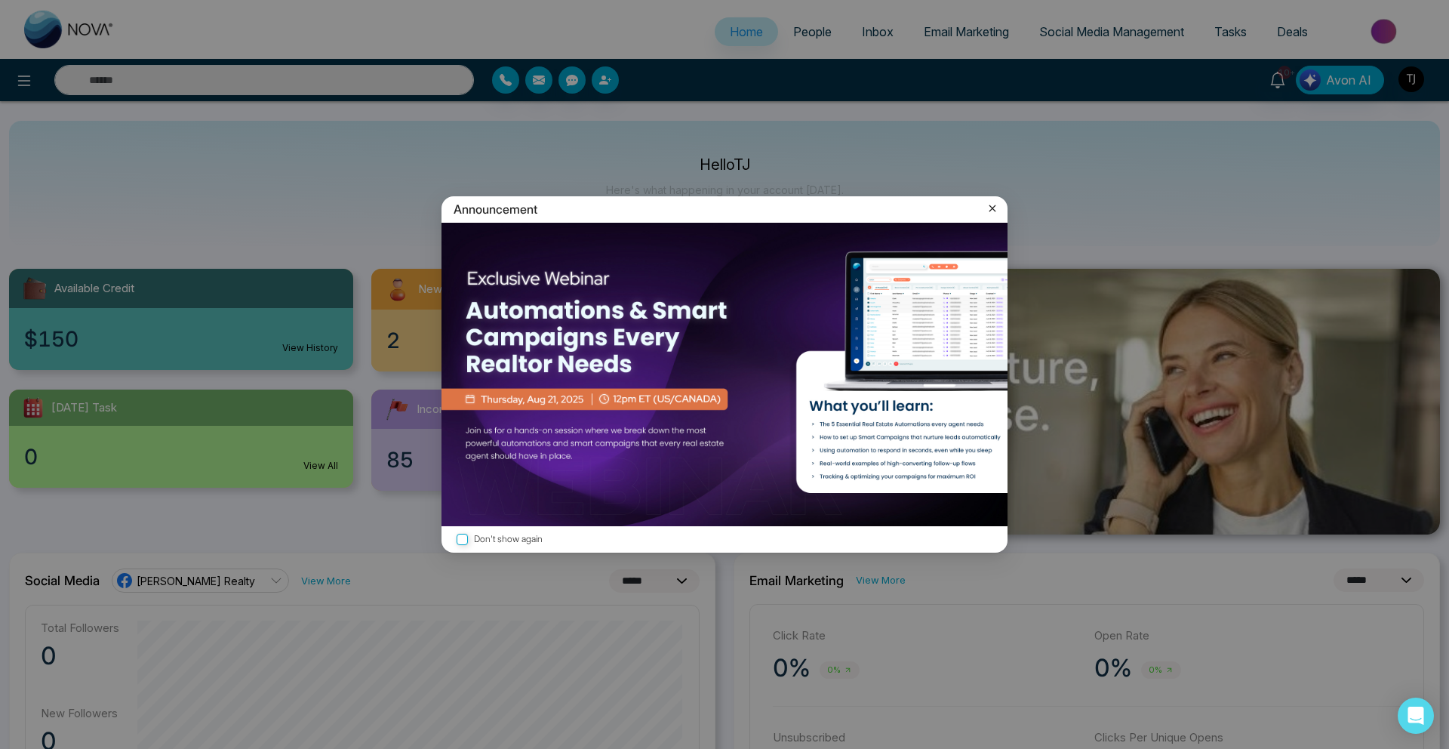
click at [992, 209] on icon at bounding box center [993, 208] width 7 height 7
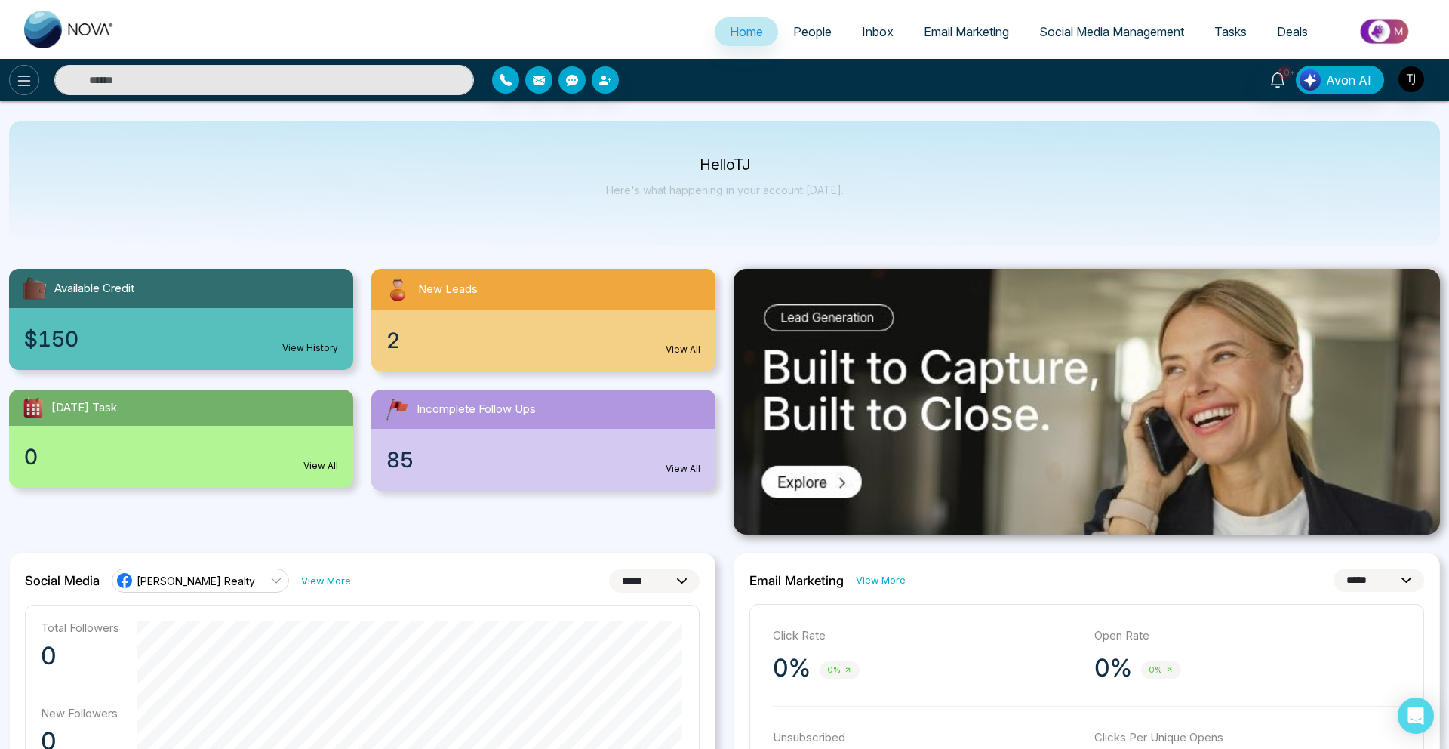
click at [24, 70] on button at bounding box center [24, 80] width 30 height 30
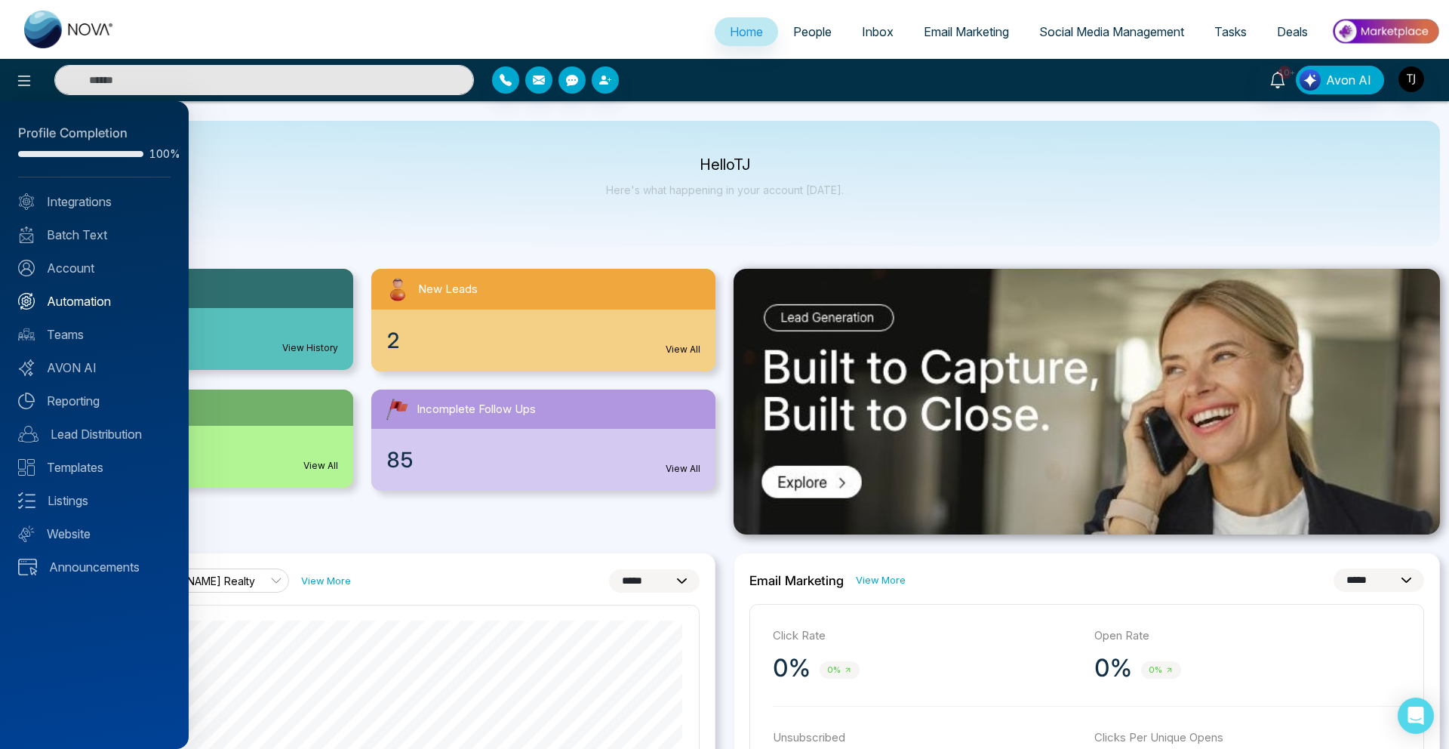
click at [79, 297] on link "Automation" at bounding box center [94, 301] width 152 height 18
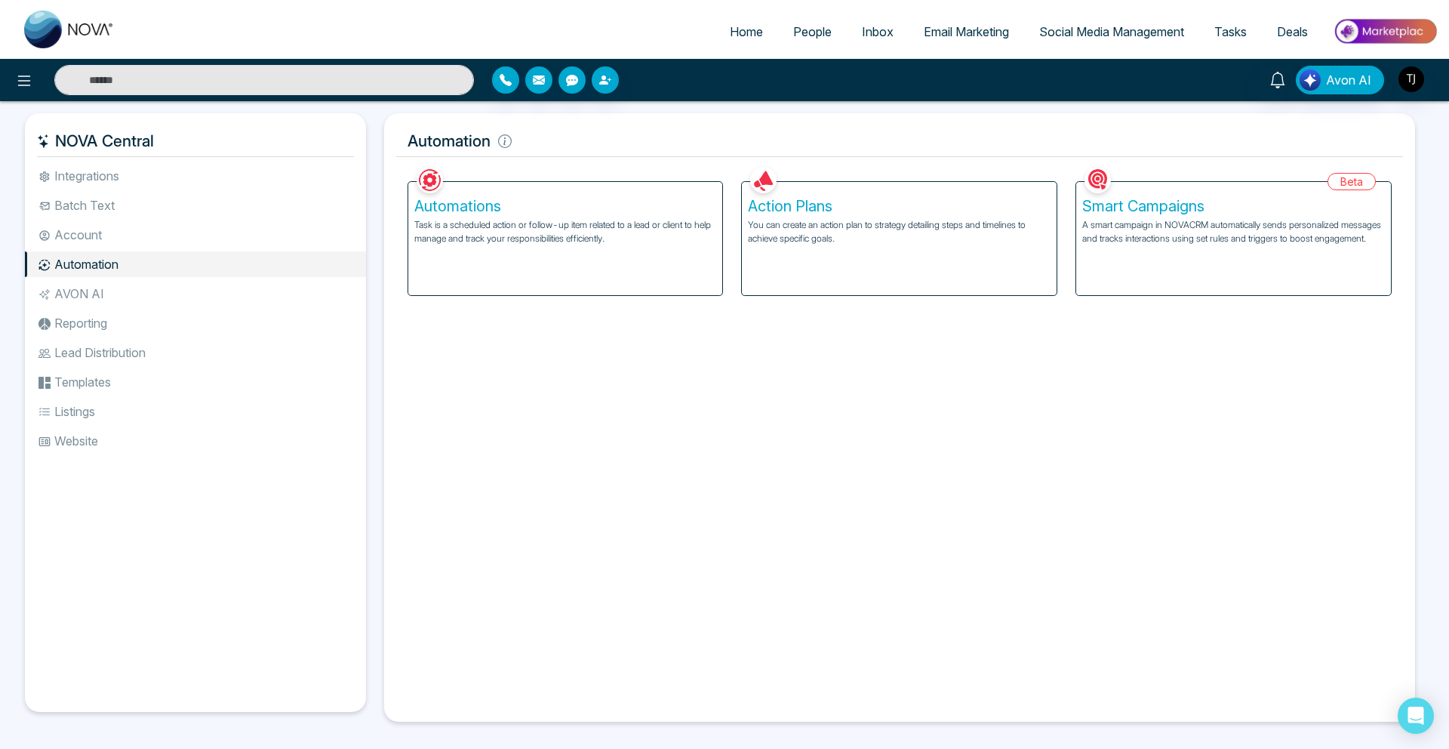
click at [497, 203] on h5 "Automations" at bounding box center [565, 206] width 303 height 18
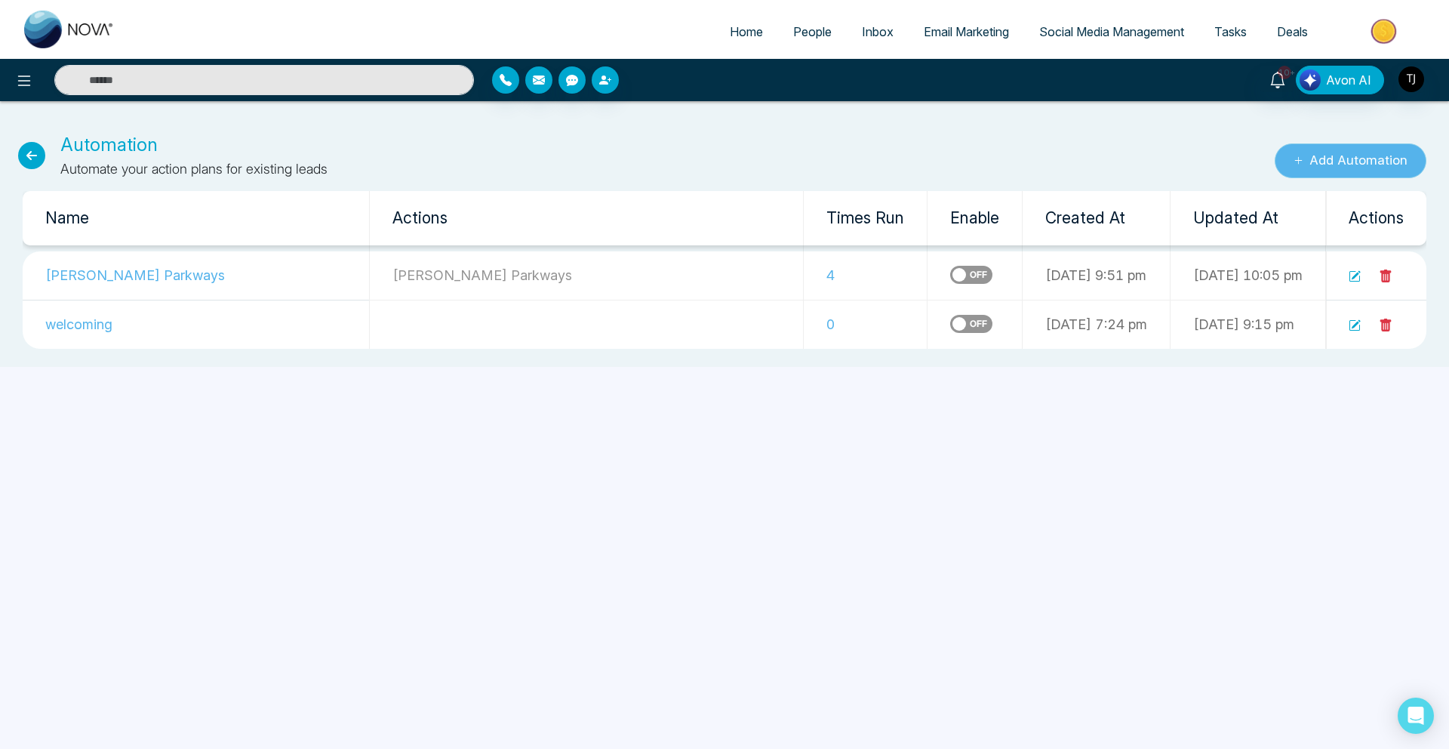
click at [1327, 152] on button "Add Automation" at bounding box center [1351, 160] width 152 height 35
